Goal: Task Accomplishment & Management: Complete application form

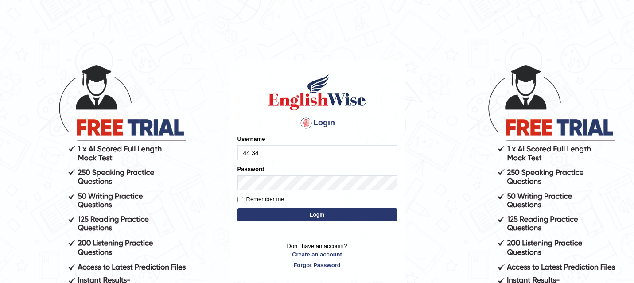
type input "44 342"
type input "R3332"
type input "45"
